Goal: Task Accomplishment & Management: Manage account settings

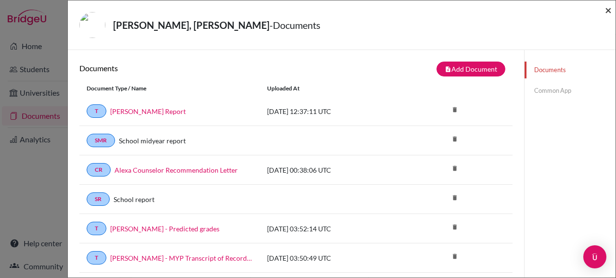
click at [610, 11] on span "×" at bounding box center [608, 10] width 7 height 14
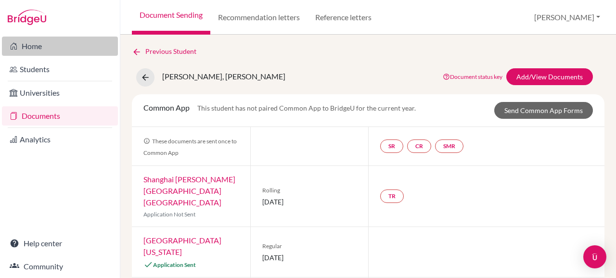
click at [66, 48] on link "Home" at bounding box center [60, 46] width 116 height 19
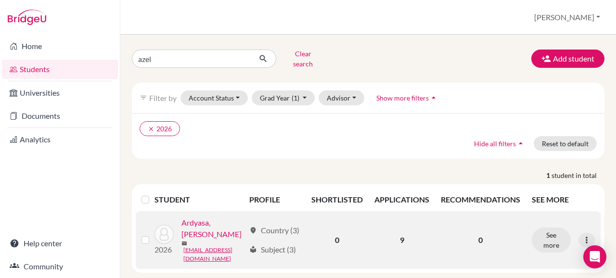
click at [211, 217] on link "Ardyasa, [PERSON_NAME]" at bounding box center [214, 228] width 64 height 23
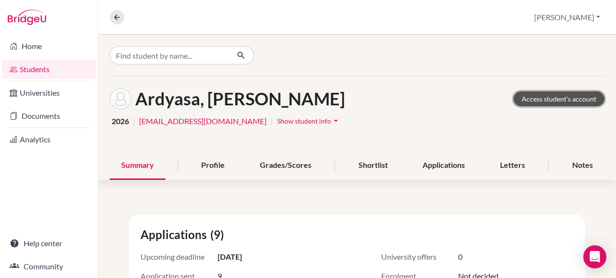
click at [543, 98] on link "Access student's account" at bounding box center [559, 98] width 91 height 15
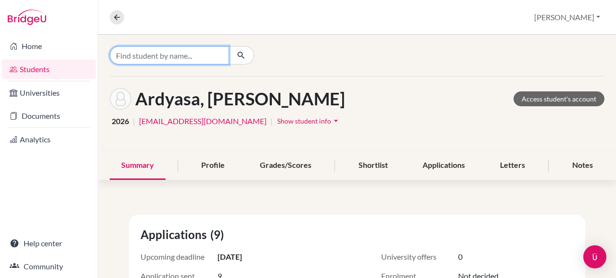
click at [163, 56] on input "Find student by name..." at bounding box center [169, 55] width 119 height 18
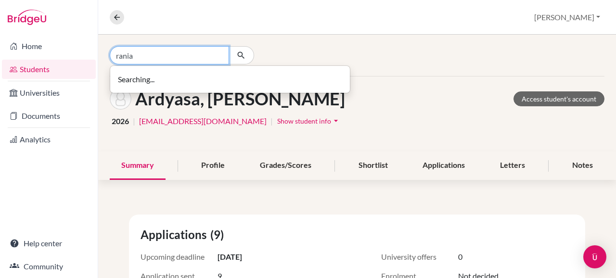
type input "rania"
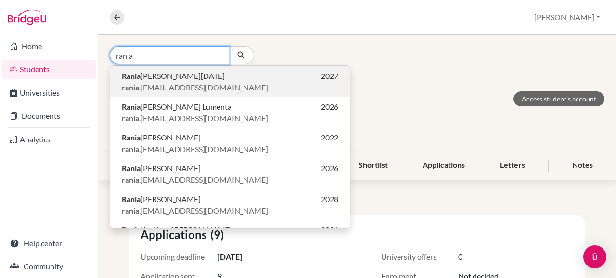
scroll to position [123, 0]
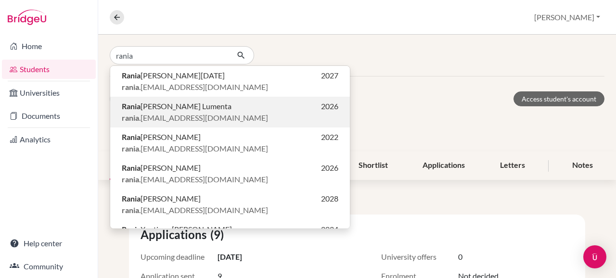
click at [239, 112] on p "Rania [PERSON_NAME] Lumenta 2026" at bounding box center [230, 107] width 217 height 12
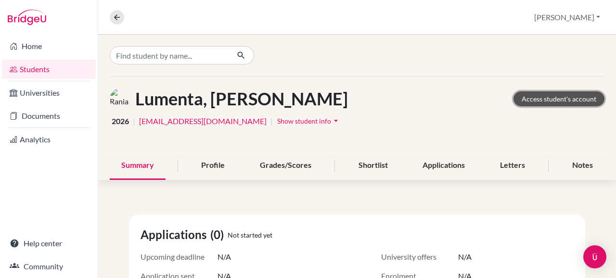
click at [535, 97] on link "Access student's account" at bounding box center [559, 98] width 91 height 15
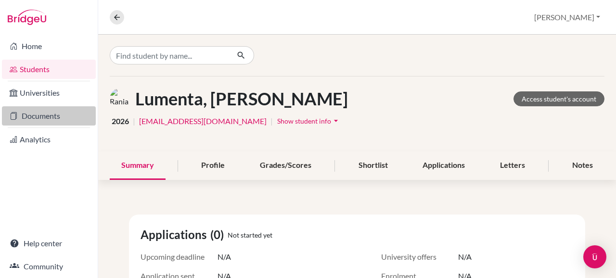
click at [46, 114] on link "Documents" at bounding box center [49, 115] width 94 height 19
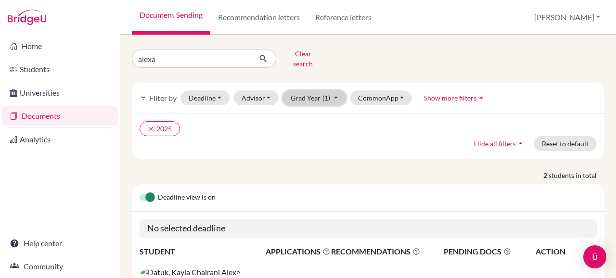
click at [299, 94] on button "Grad Year (1)" at bounding box center [315, 98] width 64 height 15
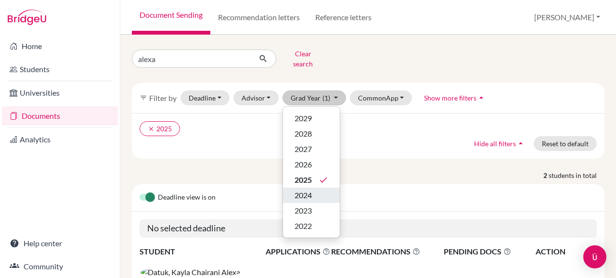
click at [308, 190] on span "2024" at bounding box center [303, 196] width 17 height 12
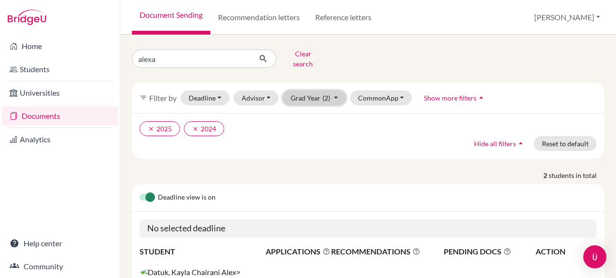
click at [313, 98] on button "Grad Year (2)" at bounding box center [315, 98] width 64 height 15
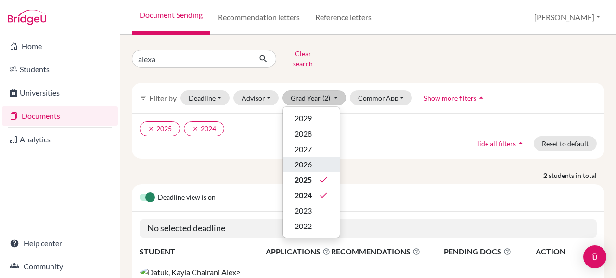
click at [318, 163] on div "2026" at bounding box center [312, 165] width 34 height 12
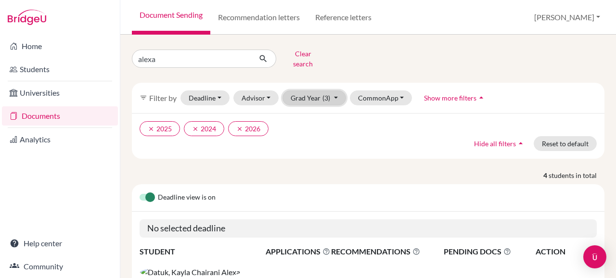
click at [325, 94] on span "(3)" at bounding box center [327, 98] width 8 height 8
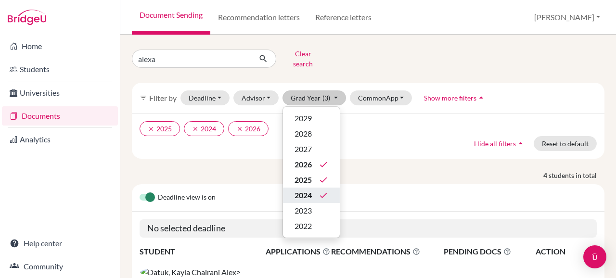
click at [322, 191] on icon "done" at bounding box center [324, 196] width 10 height 10
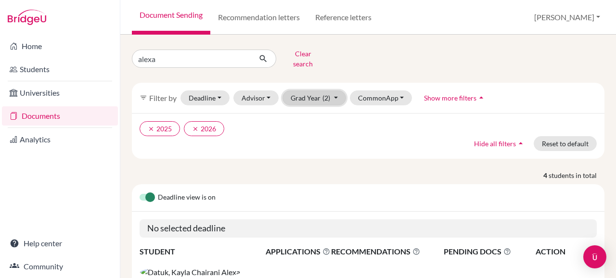
click at [330, 91] on button "Grad Year (2)" at bounding box center [315, 98] width 64 height 15
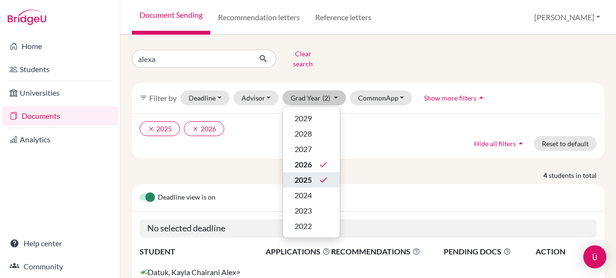
click at [325, 175] on icon "done" at bounding box center [324, 180] width 10 height 10
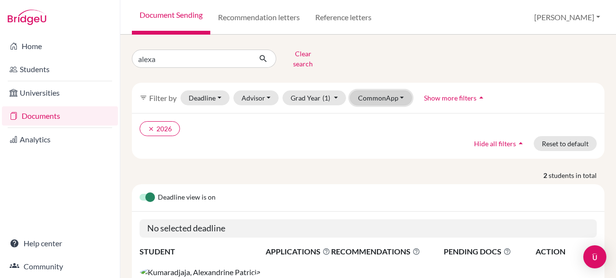
click at [374, 93] on button "CommonApp" at bounding box center [381, 98] width 63 height 15
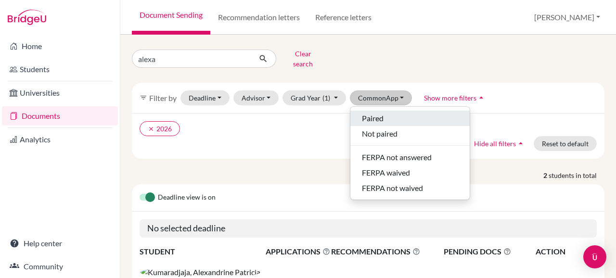
click at [382, 113] on span "Paired" at bounding box center [373, 119] width 22 height 12
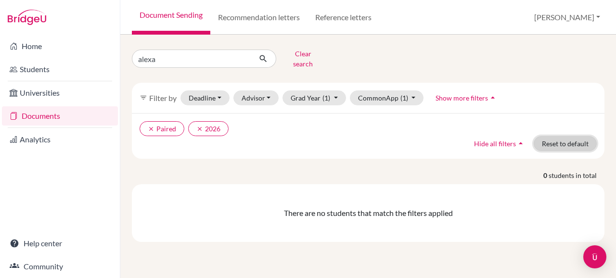
click at [574, 137] on button "Reset to default" at bounding box center [565, 143] width 63 height 15
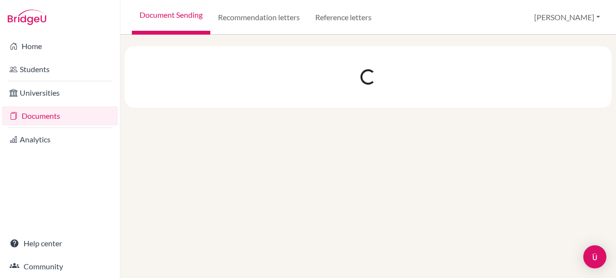
click at [574, 137] on div at bounding box center [368, 157] width 496 height 244
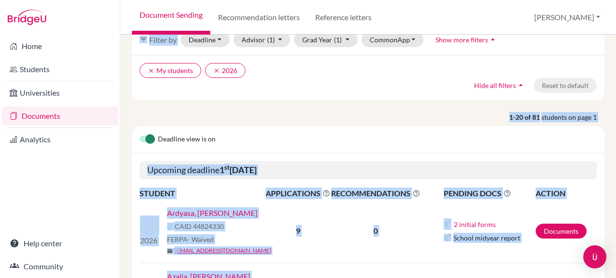
scroll to position [68, 0]
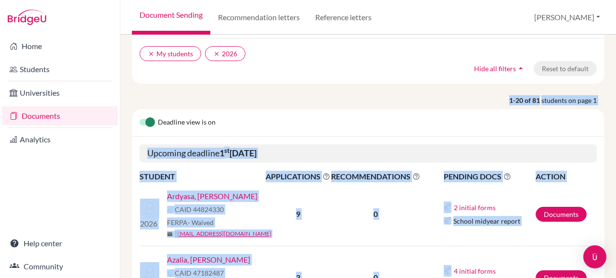
click at [354, 125] on div "Deadline view is on" at bounding box center [368, 122] width 473 height 27
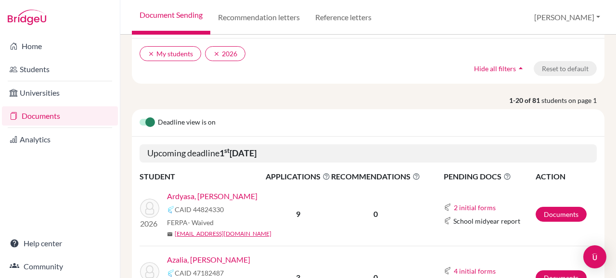
click at [201, 196] on link "Ardyasa, [PERSON_NAME]" at bounding box center [212, 197] width 91 height 12
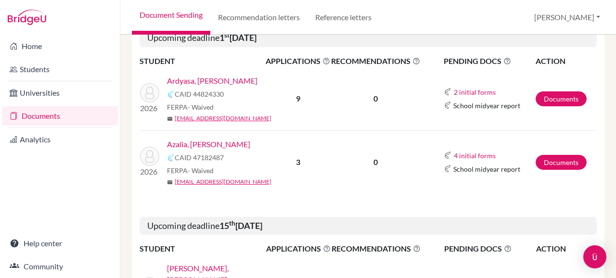
scroll to position [185, 0]
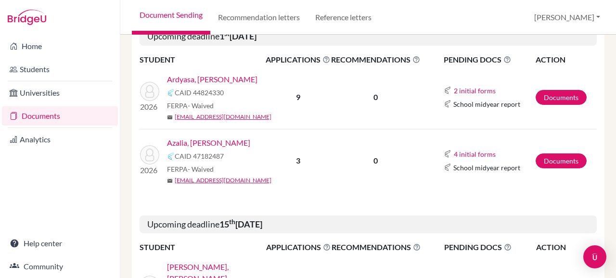
click at [224, 141] on link "Azalia, [PERSON_NAME]" at bounding box center [208, 143] width 83 height 12
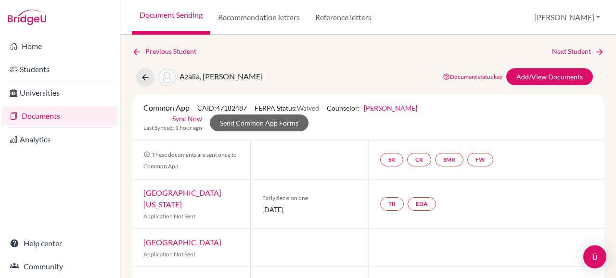
scroll to position [15, 0]
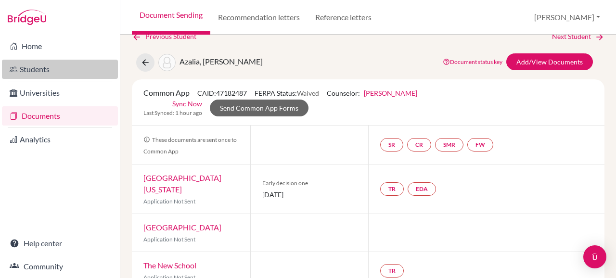
click at [64, 70] on link "Students" at bounding box center [60, 69] width 116 height 19
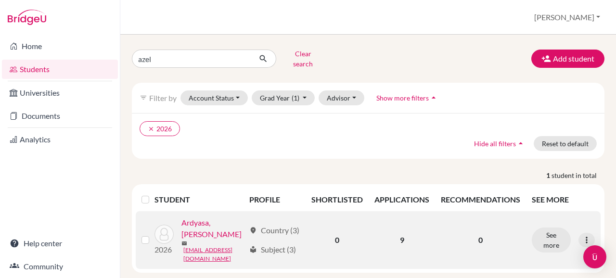
click at [211, 218] on link "Ardyasa, [PERSON_NAME]" at bounding box center [214, 228] width 64 height 23
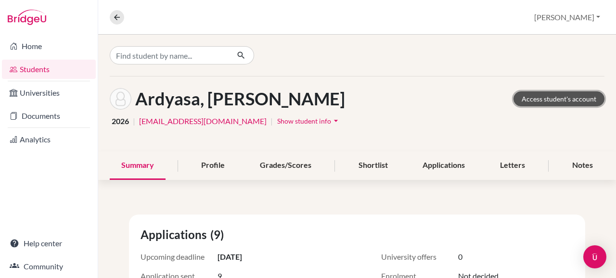
click at [536, 97] on link "Access student's account" at bounding box center [559, 98] width 91 height 15
